Goal: Check status: Check status

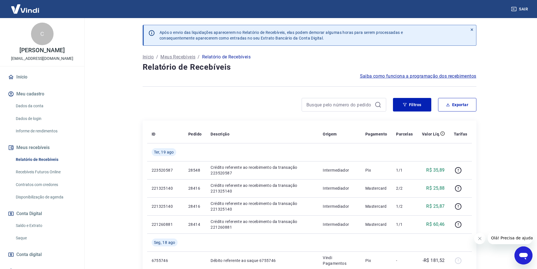
click at [40, 225] on link "Saldo e Extrato" at bounding box center [46, 226] width 64 height 12
click at [38, 224] on link "Saldo e Extrato" at bounding box center [46, 226] width 64 height 12
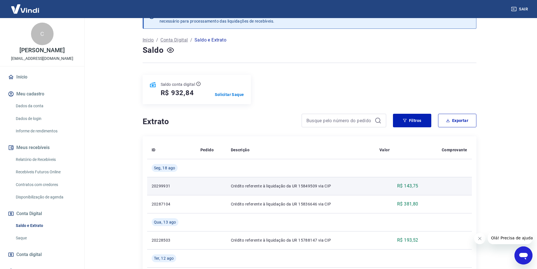
scroll to position [85, 0]
